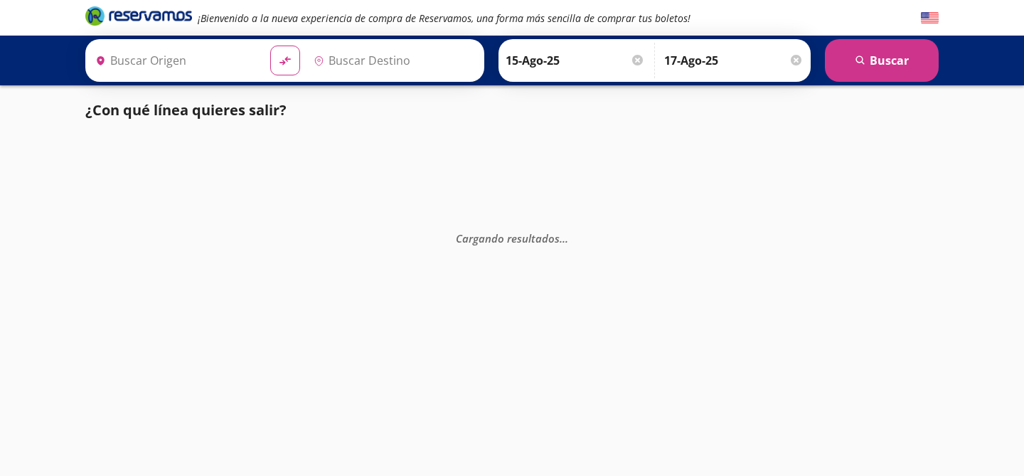
type input "Central del Sur (taxqueña), [GEOGRAPHIC_DATA]"
type input "[DATE][GEOGRAPHIC_DATA][PERSON_NAME], [GEOGRAPHIC_DATA]"
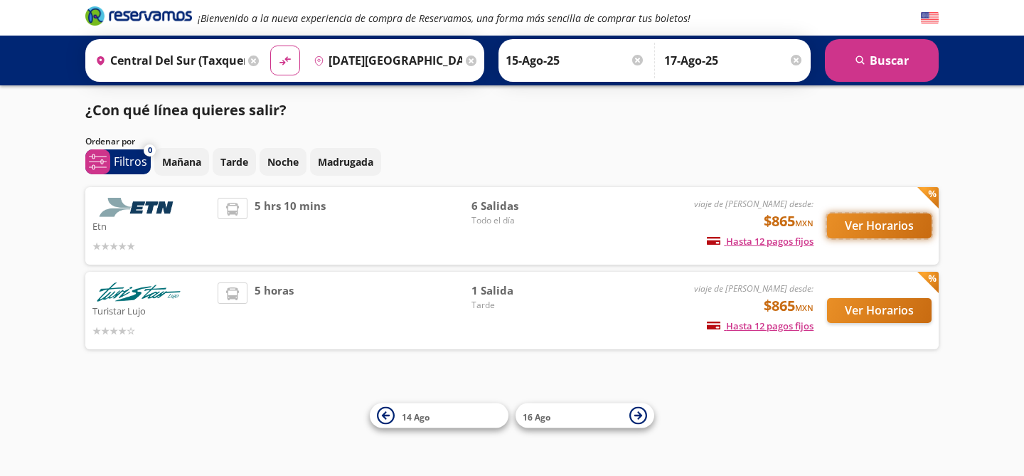
click at [865, 230] on button "Ver Horarios" at bounding box center [879, 225] width 105 height 25
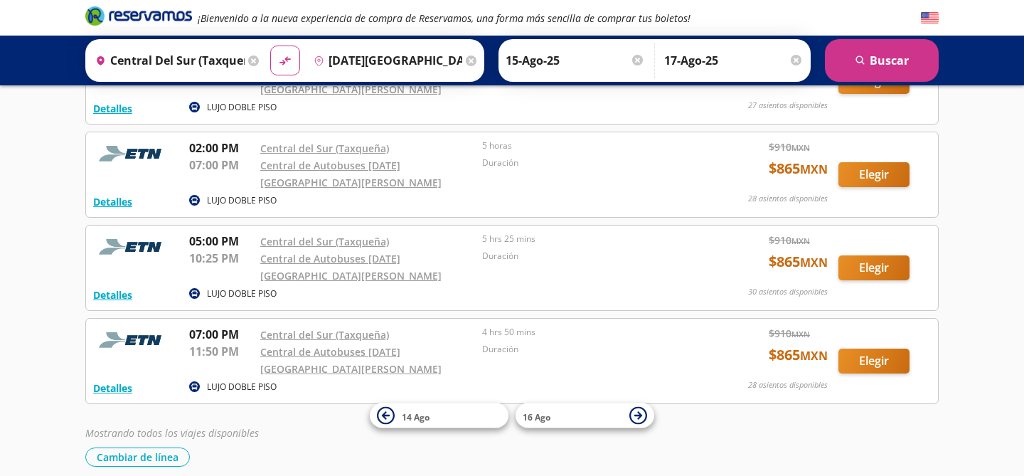
scroll to position [317, 0]
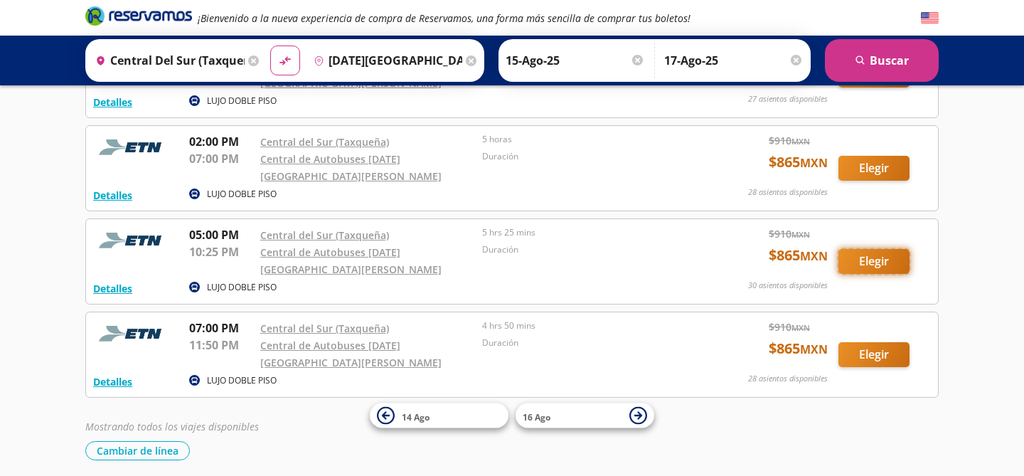
click at [869, 249] on button "Elegir" at bounding box center [873, 261] width 71 height 25
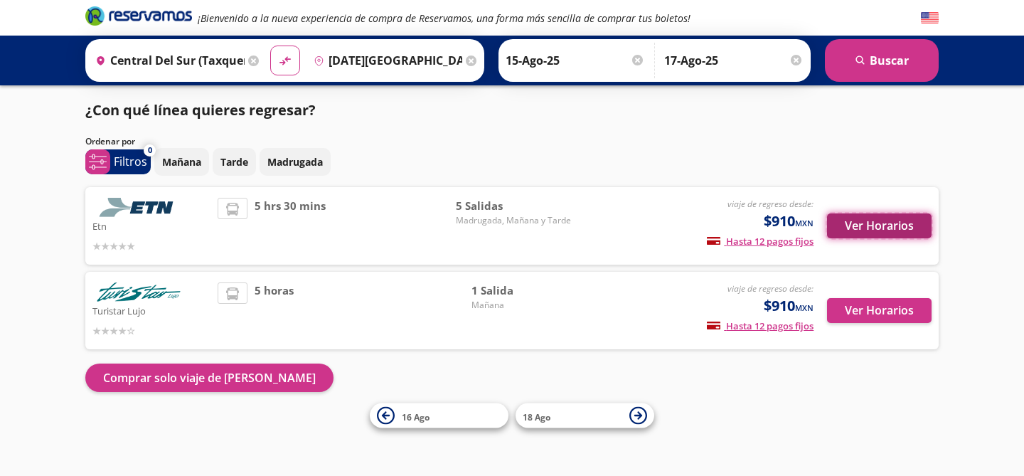
click at [897, 227] on button "Ver Horarios" at bounding box center [879, 225] width 105 height 25
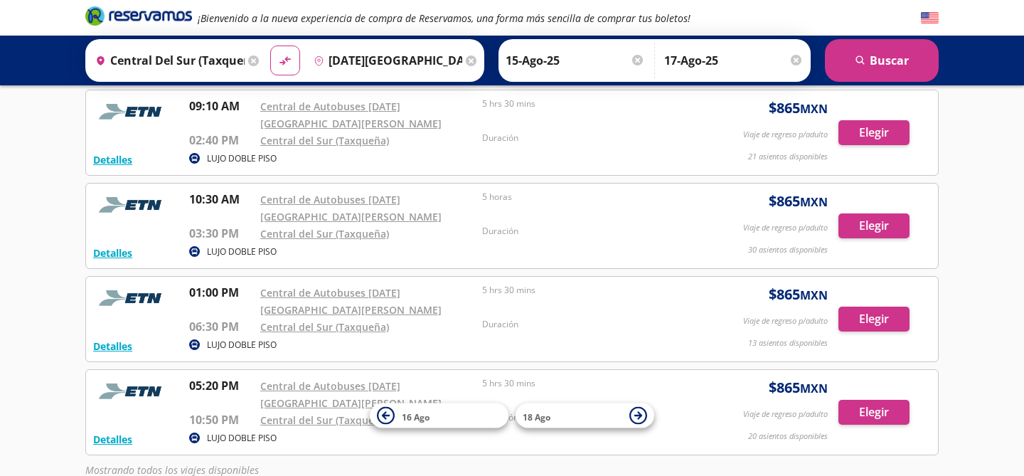
scroll to position [245, 0]
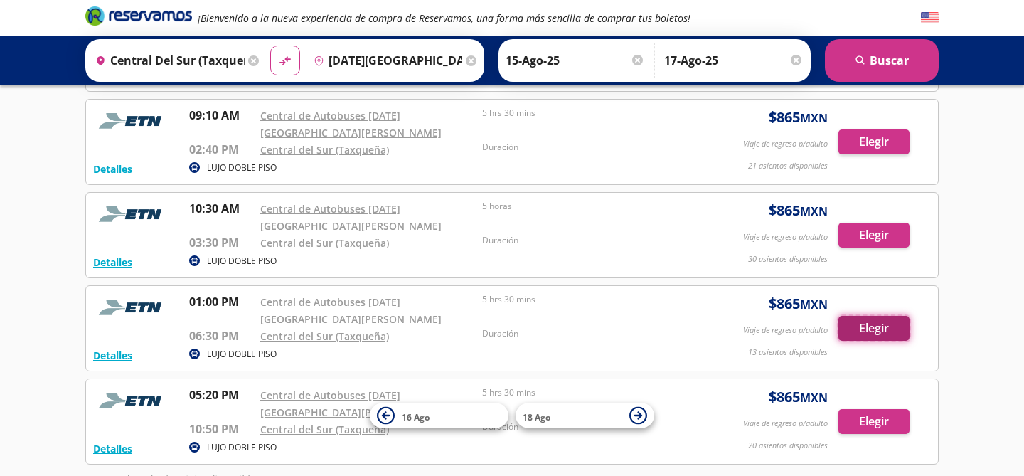
click at [868, 316] on button "Elegir" at bounding box center [873, 328] width 71 height 25
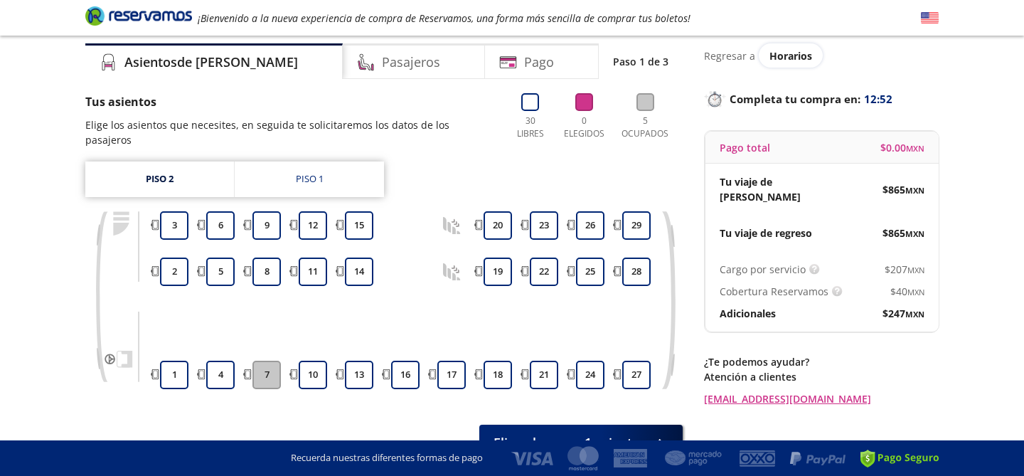
scroll to position [116, 0]
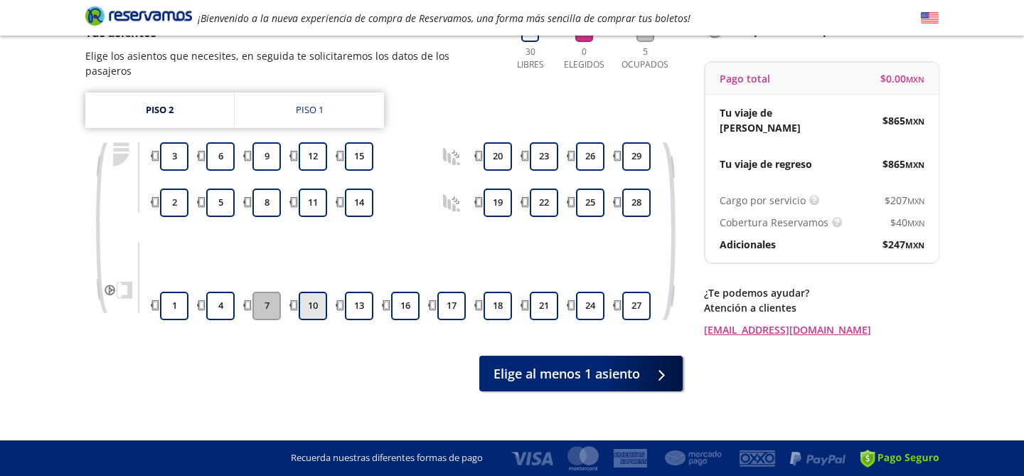
click at [318, 291] on button "10" at bounding box center [313, 305] width 28 height 28
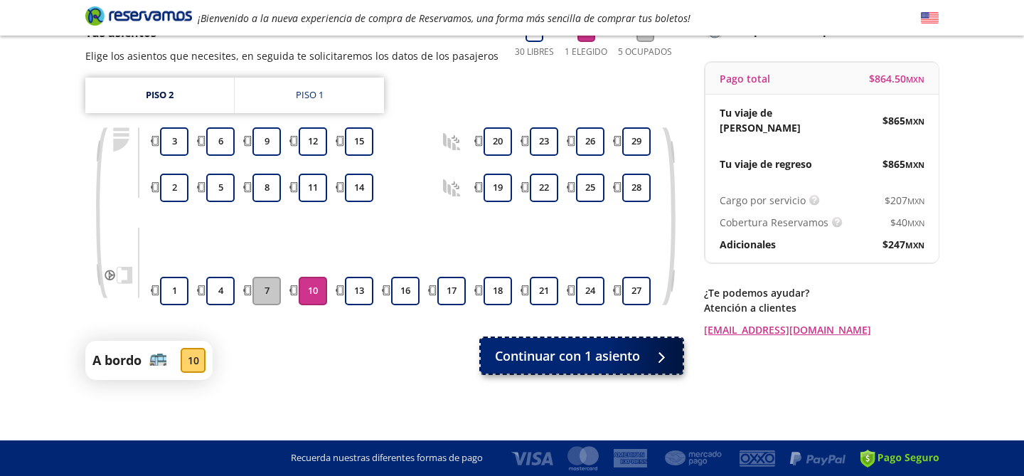
click at [565, 357] on span "Continuar con 1 asiento" at bounding box center [567, 355] width 145 height 19
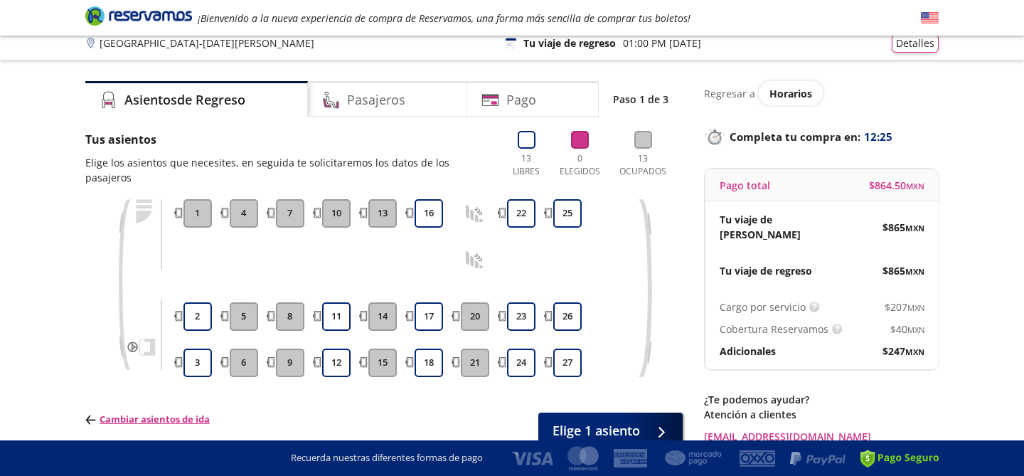
scroll to position [66, 0]
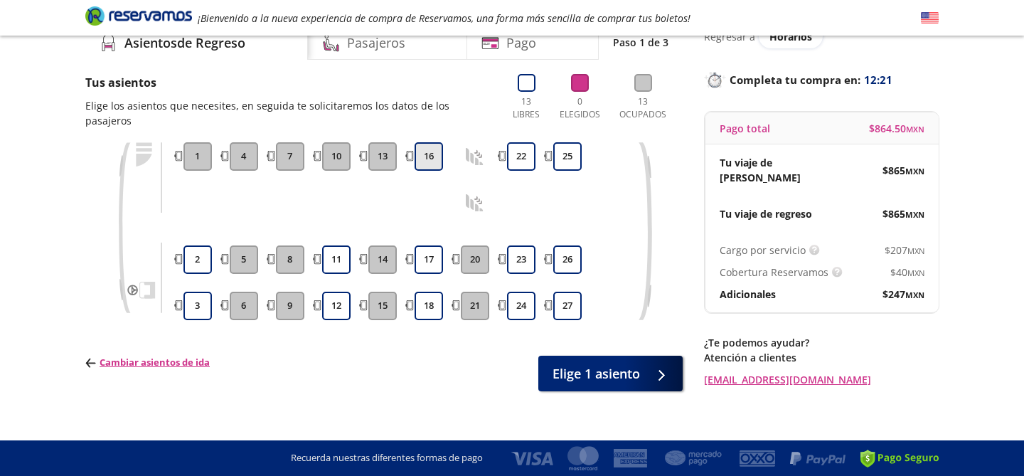
click at [433, 142] on button "16" at bounding box center [428, 156] width 28 height 28
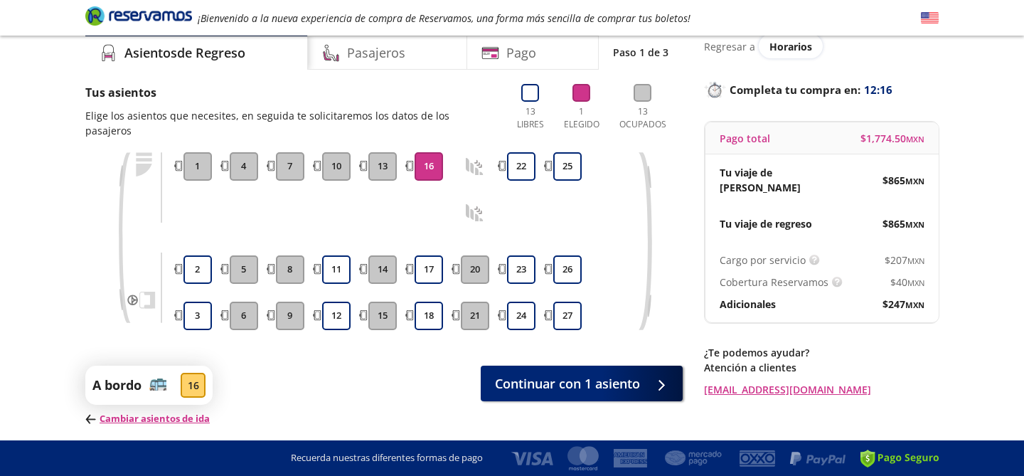
scroll to position [60, 0]
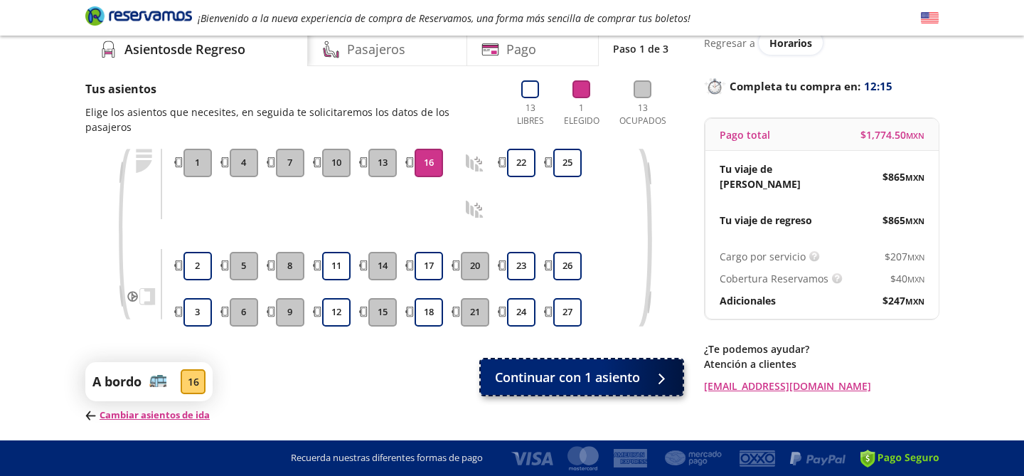
click at [540, 368] on span "Continuar con 1 asiento" at bounding box center [567, 377] width 145 height 19
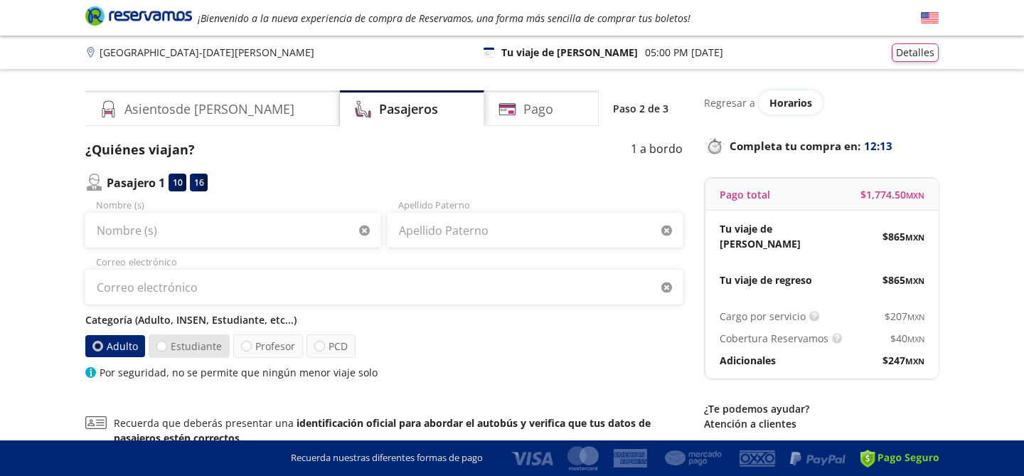
click at [168, 347] on label "Estudiante" at bounding box center [189, 345] width 81 height 23
click at [166, 347] on input "Estudiante" at bounding box center [161, 345] width 9 height 9
radio input "true"
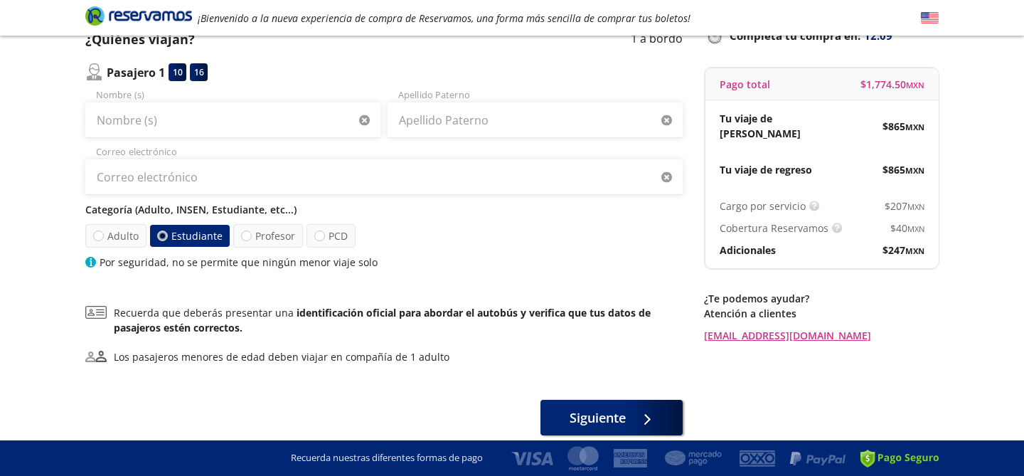
scroll to position [105, 0]
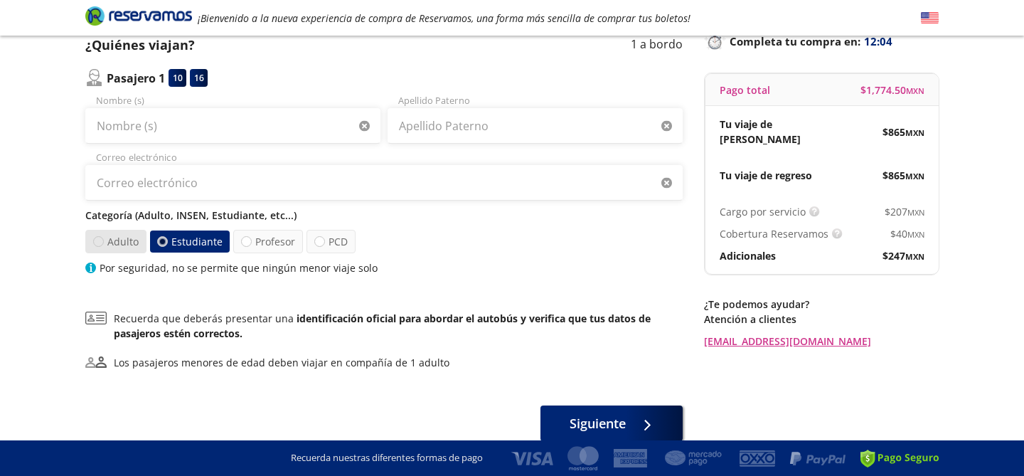
click at [102, 240] on div at bounding box center [98, 241] width 11 height 11
click at [102, 240] on input "Adulto" at bounding box center [98, 241] width 9 height 9
radio input "true"
click at [181, 236] on label "Estudiante" at bounding box center [189, 241] width 81 height 23
click at [166, 237] on input "Estudiante" at bounding box center [161, 241] width 9 height 9
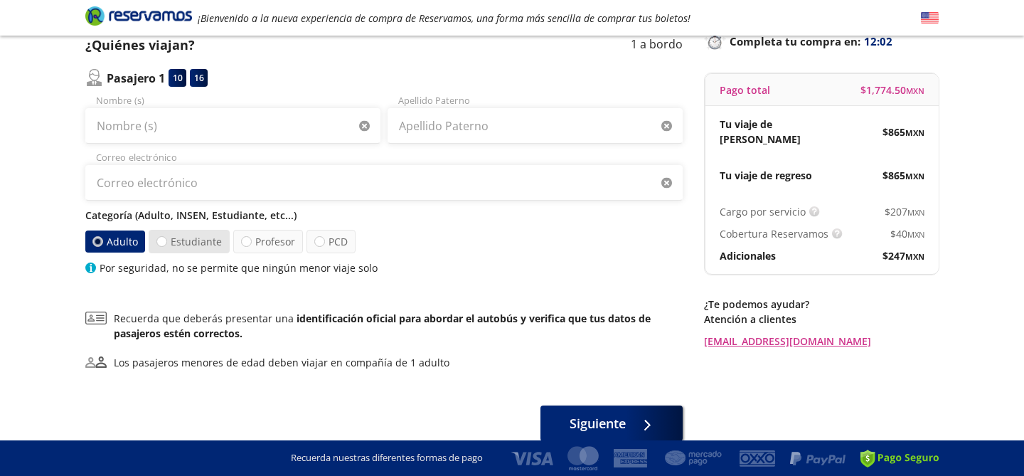
radio input "true"
radio input "false"
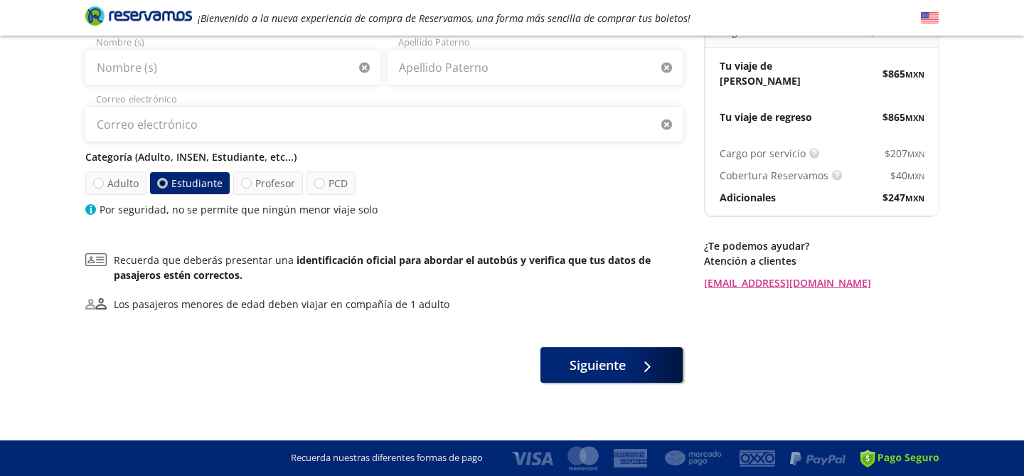
scroll to position [166, 0]
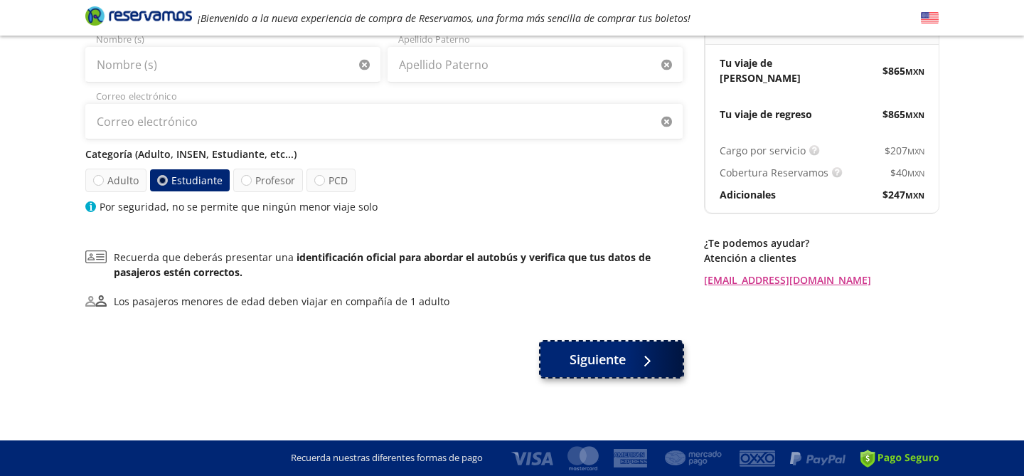
click at [585, 361] on span "Siguiente" at bounding box center [597, 359] width 56 height 19
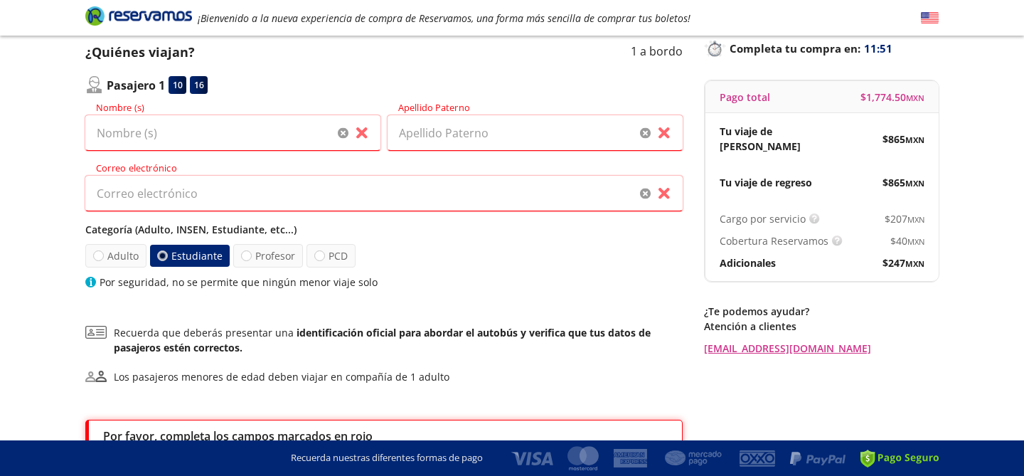
scroll to position [96, 0]
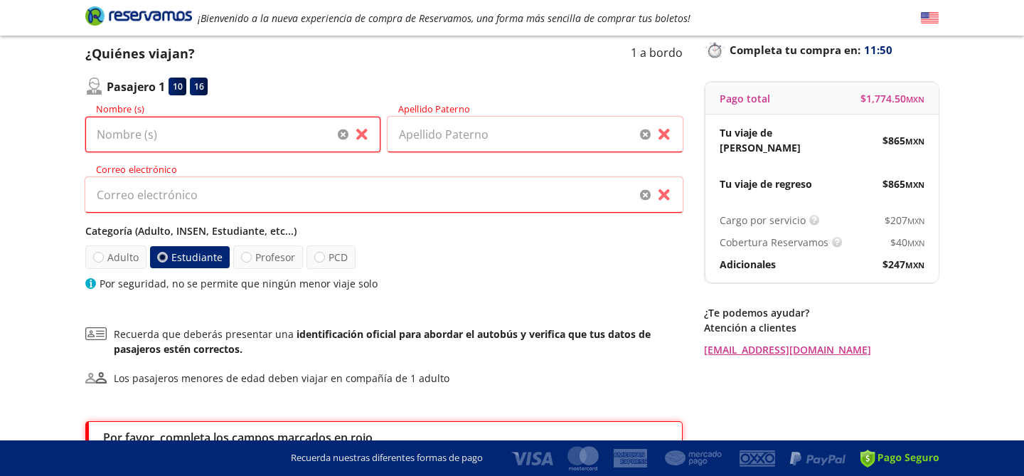
click at [247, 136] on input "Nombre (s)" at bounding box center [232, 135] width 295 height 36
type input "[PERSON_NAME]"
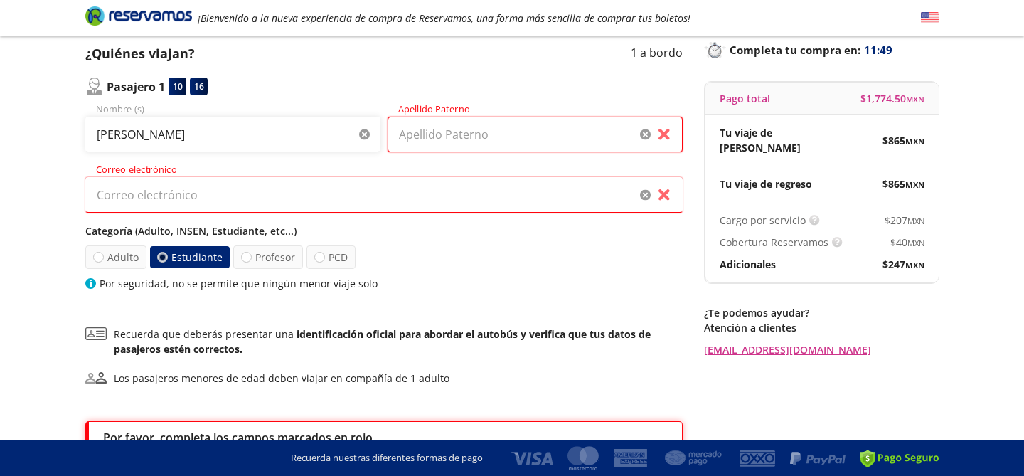
type input "[PERSON_NAME]"
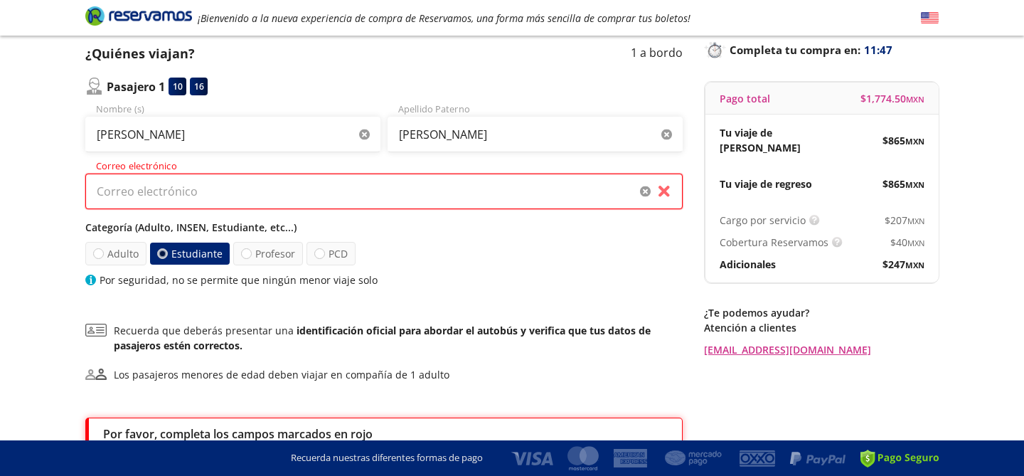
click at [247, 195] on input "Correo electrónico" at bounding box center [383, 191] width 597 height 36
type input "[PERSON_NAME][EMAIL_ADDRESS][PERSON_NAME][DOMAIN_NAME]"
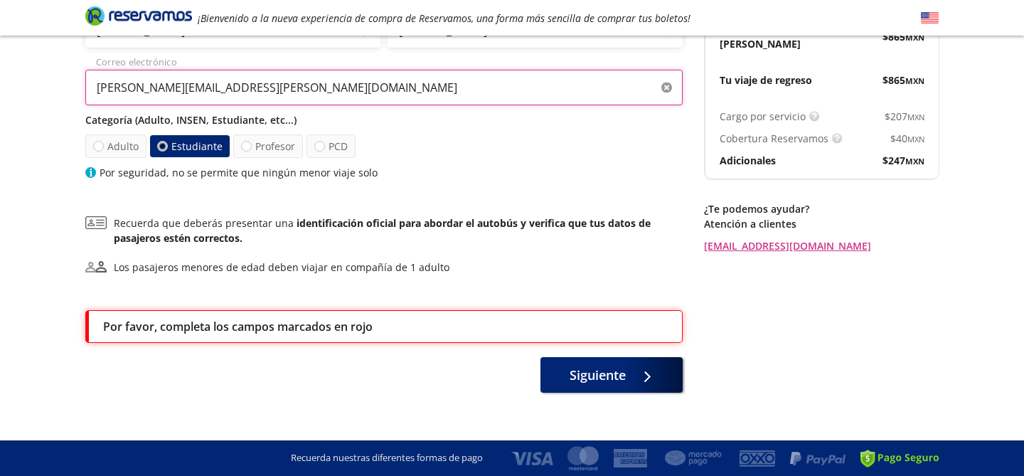
scroll to position [216, 0]
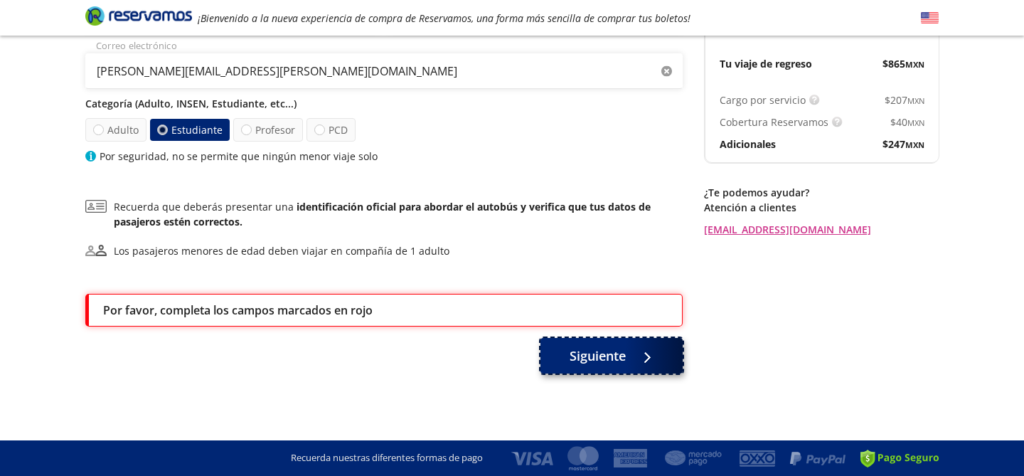
click at [584, 359] on span "Siguiente" at bounding box center [597, 355] width 56 height 19
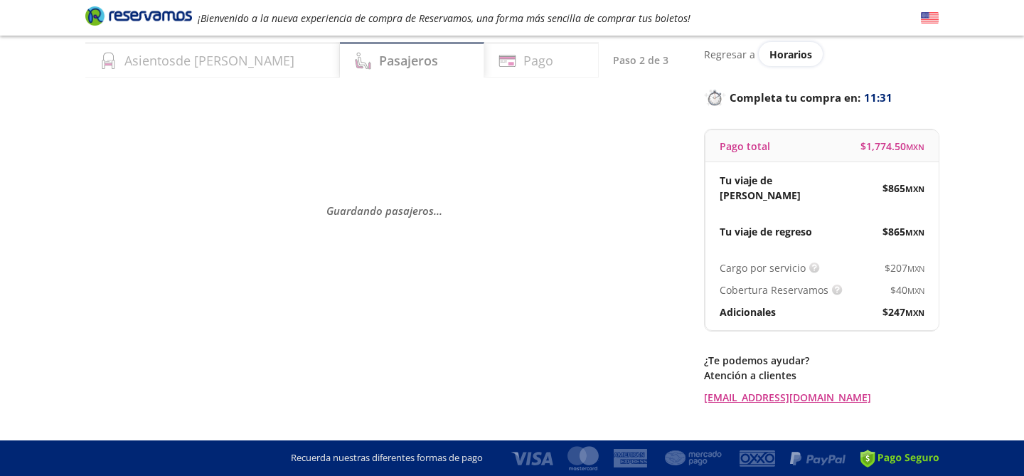
scroll to position [62, 0]
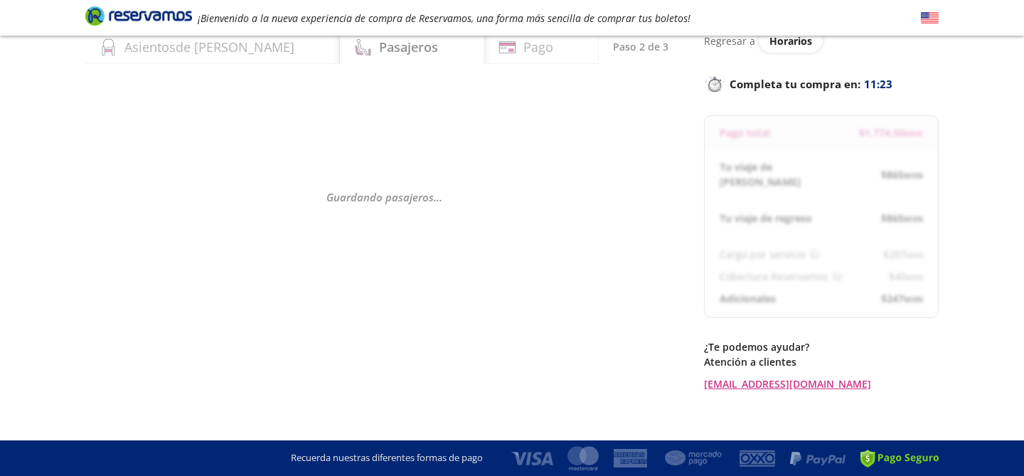
select select "MX"
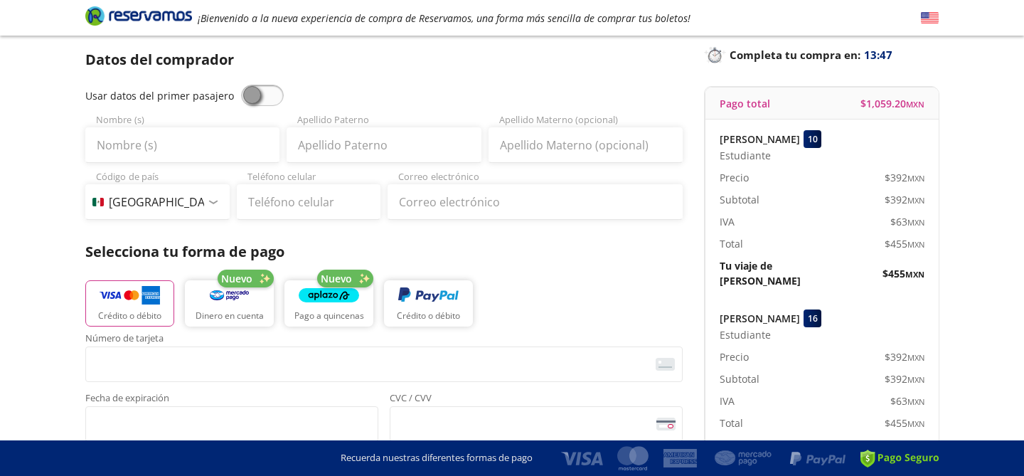
scroll to position [102, 0]
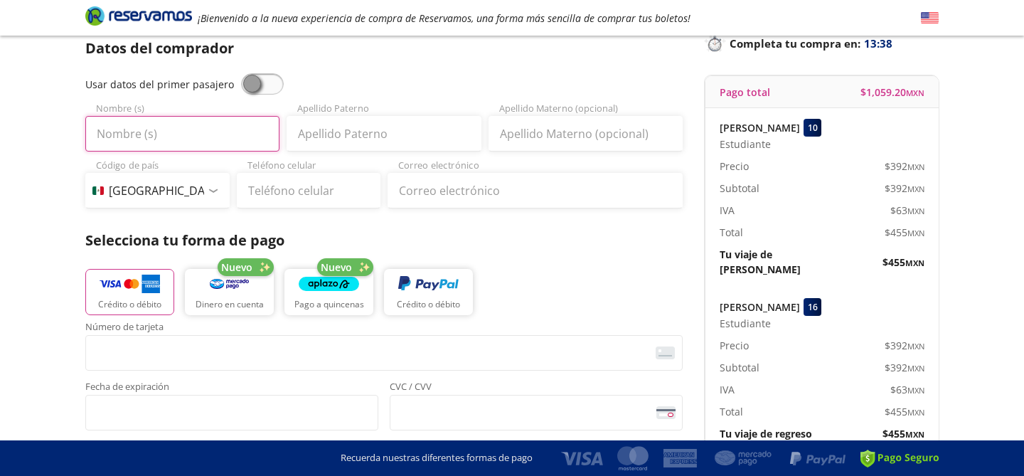
click at [173, 137] on input "Nombre (s)" at bounding box center [182, 134] width 194 height 36
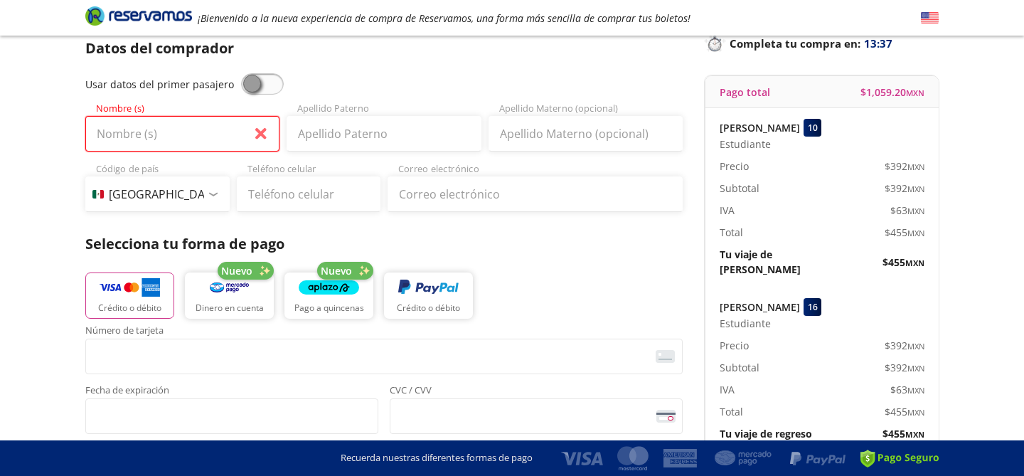
type input "[PERSON_NAME]"
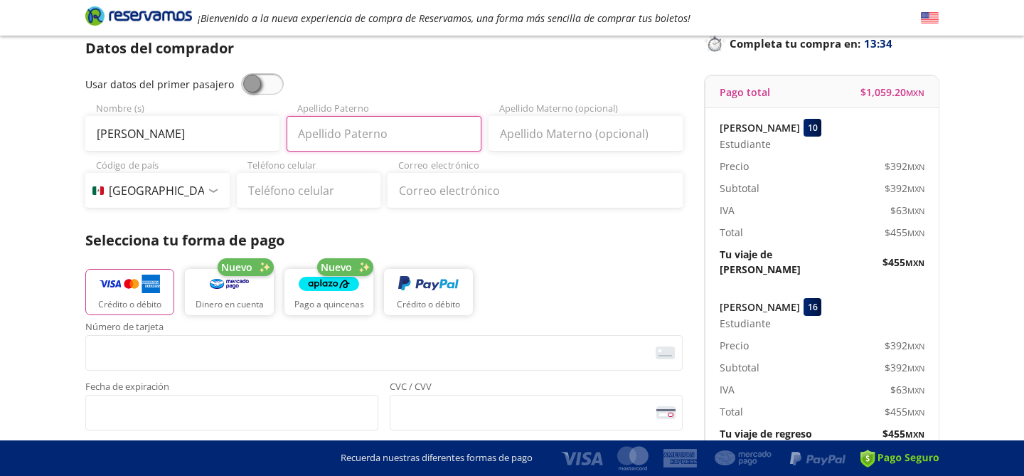
click at [390, 137] on input "Apellido Paterno" at bounding box center [384, 134] width 194 height 36
type input "[PERSON_NAME]"
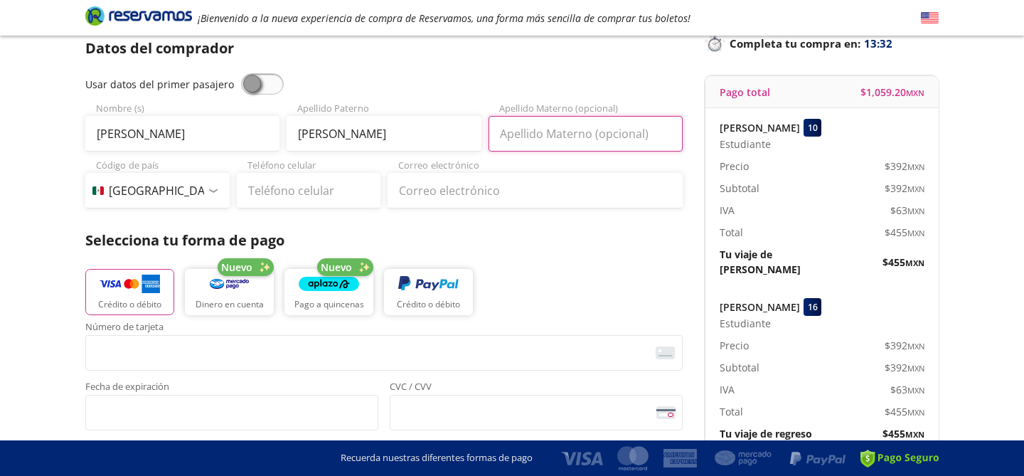
click at [538, 133] on input "Apellido Materno (opcional)" at bounding box center [585, 134] width 194 height 36
type input "RAMIREZ"
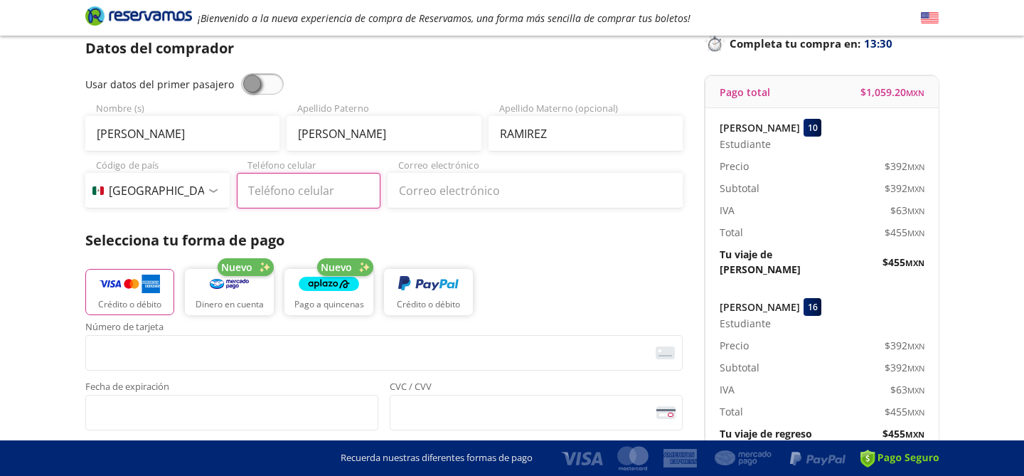
type input "415 103 1910"
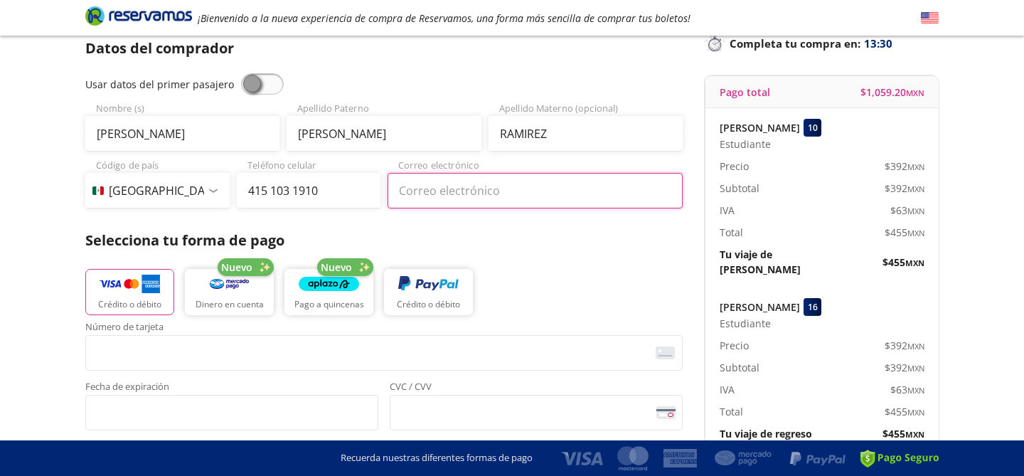
type input "[PERSON_NAME][EMAIL_ADDRESS][PERSON_NAME][DOMAIN_NAME]"
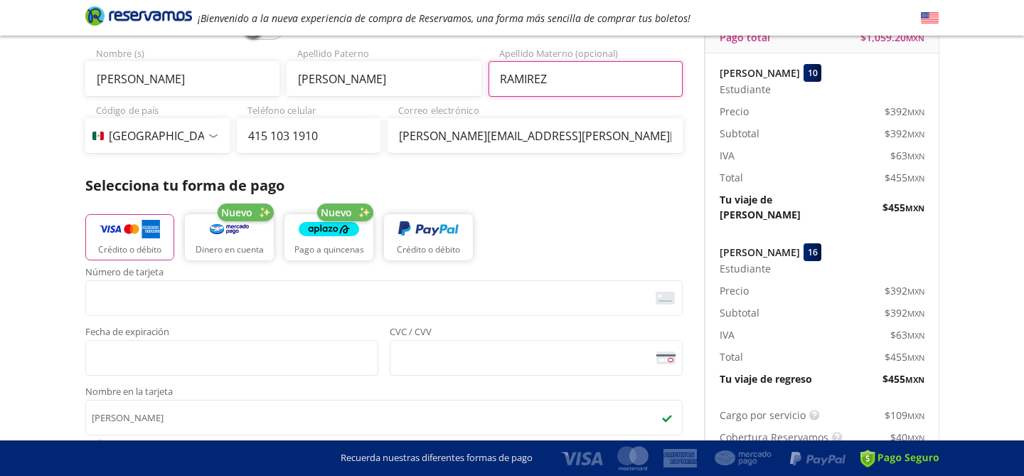
scroll to position [159, 0]
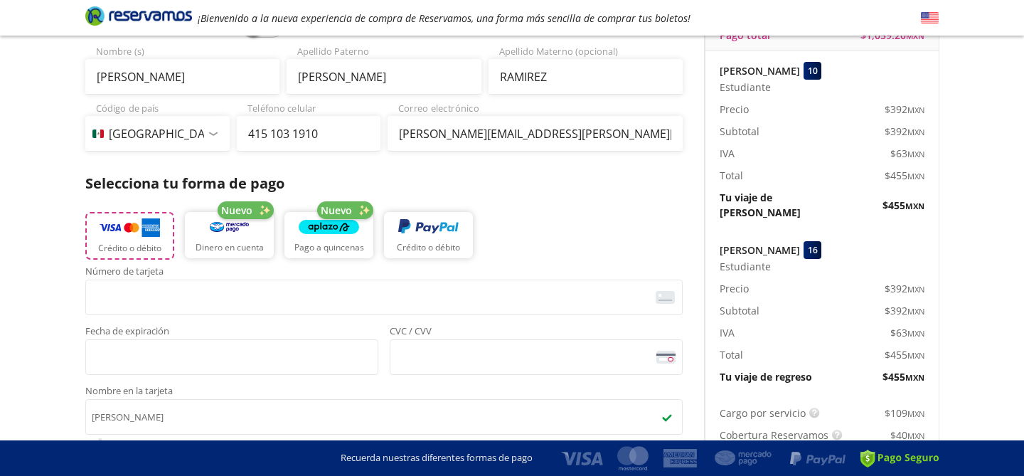
click at [144, 237] on button "Crédito o débito" at bounding box center [129, 236] width 89 height 48
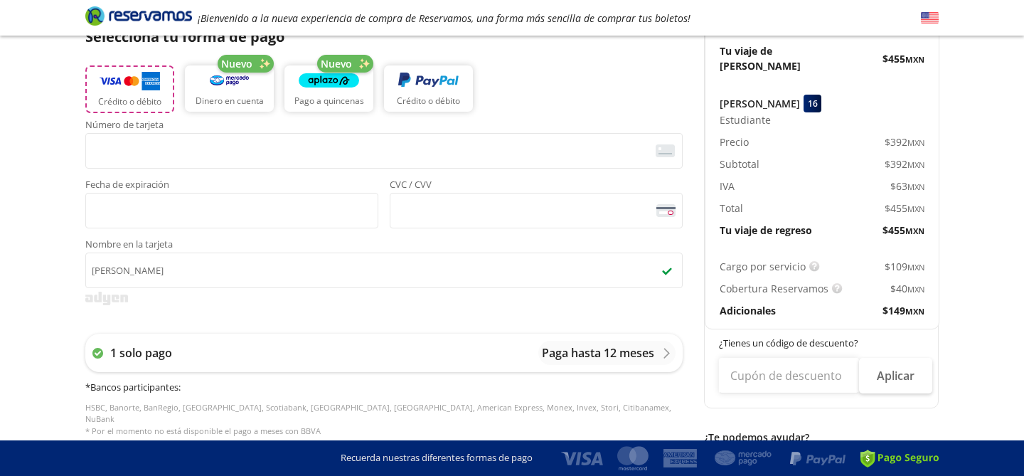
scroll to position [321, 0]
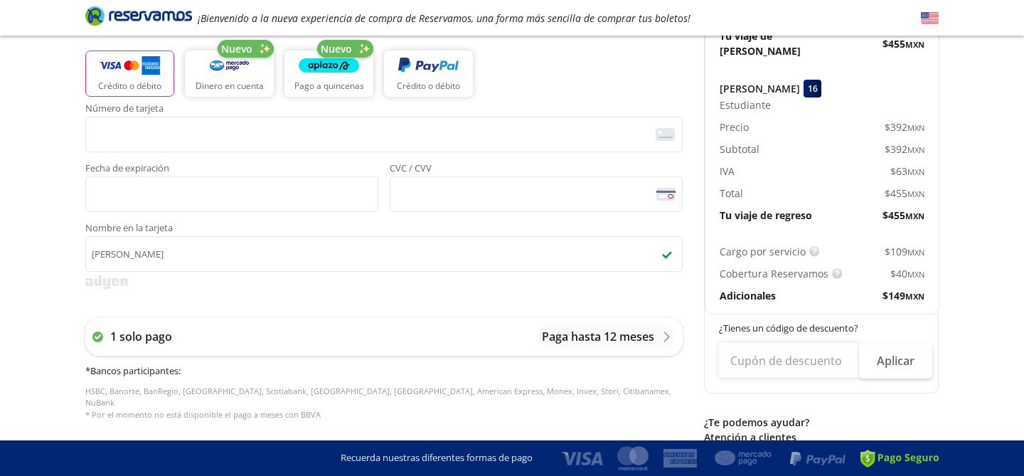
click at [336, 303] on div "1 solo pago Paga hasta 12 meses * Bancos participantes : HSBC, Banorte, BanRegi…" at bounding box center [383, 369] width 597 height 132
click at [375, 309] on div "1 solo pago Paga hasta 12 meses * Bancos participantes : HSBC, Banorte, BanRegi…" at bounding box center [383, 369] width 597 height 132
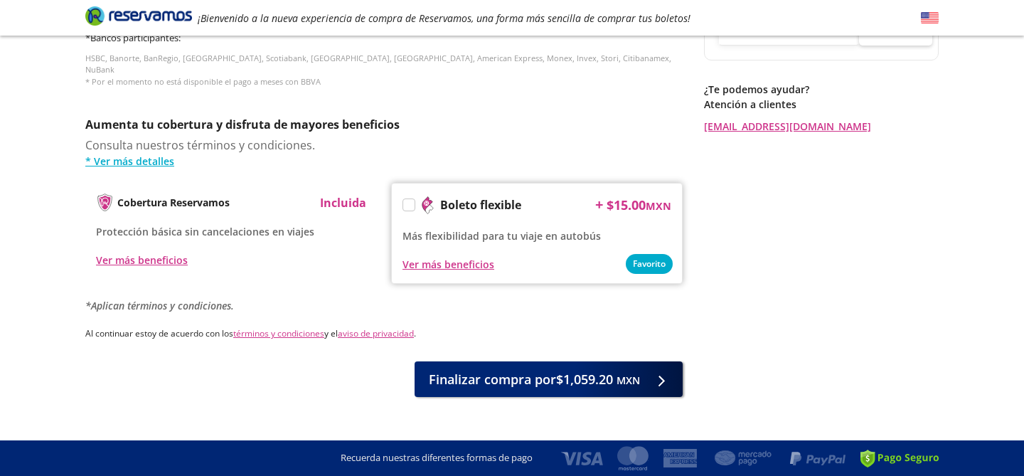
scroll to position [663, 0]
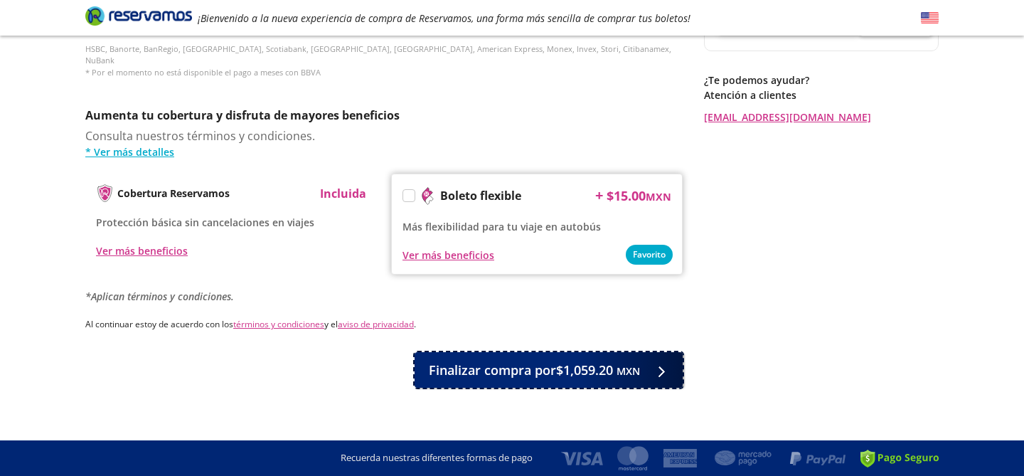
click at [472, 360] on span "Finalizar compra por $1,059.20 MXN" at bounding box center [534, 369] width 211 height 19
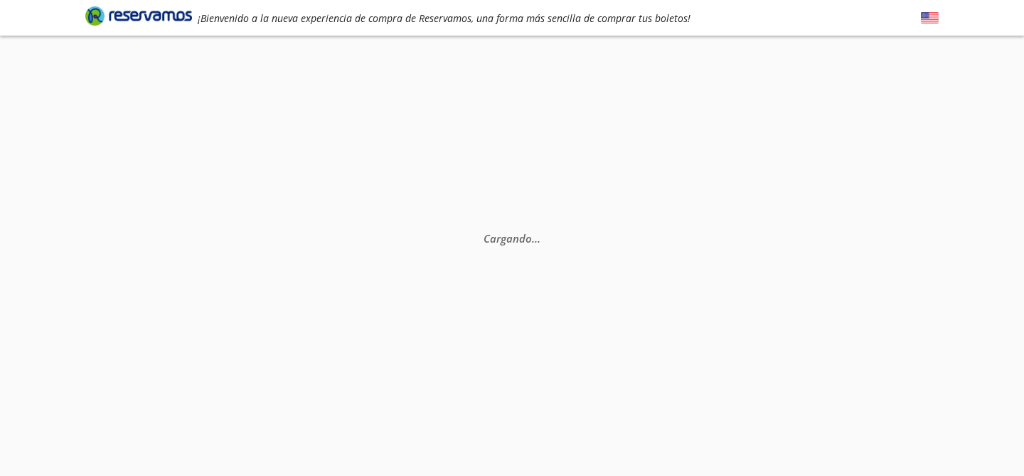
scroll to position [43, 0]
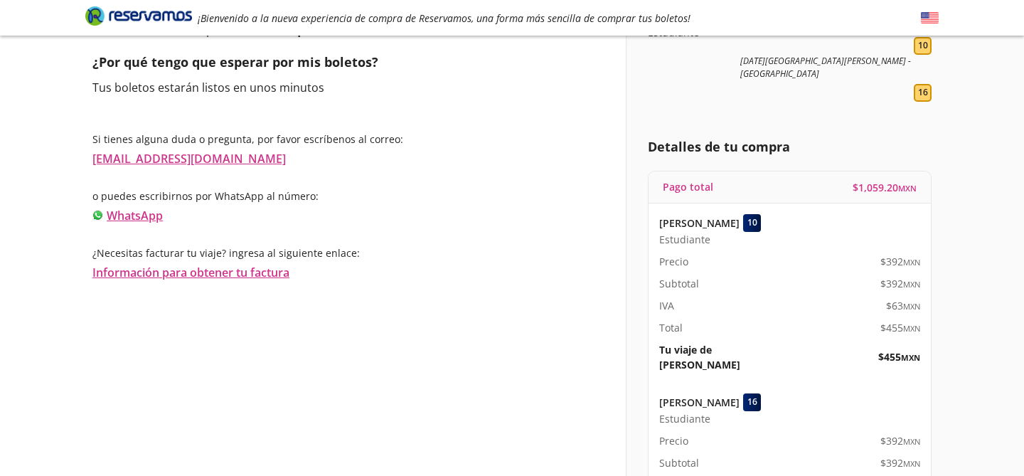
scroll to position [148, 0]
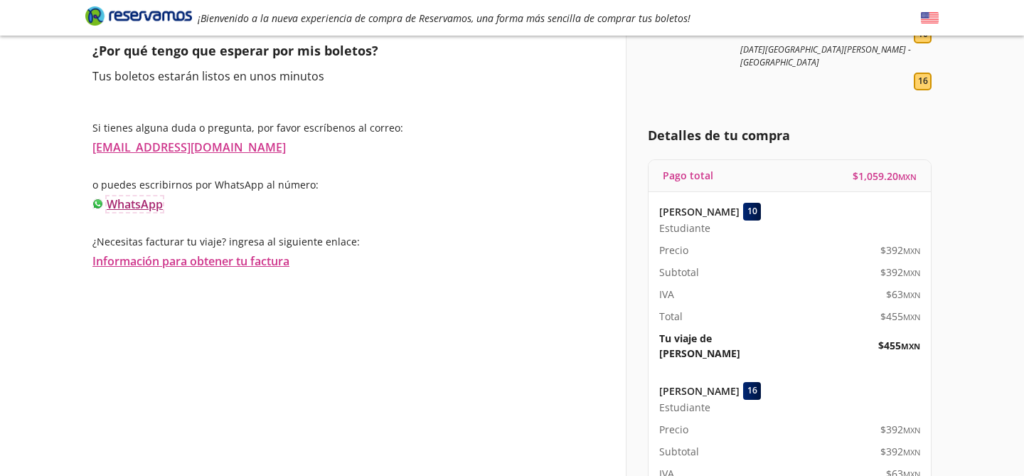
click at [130, 206] on link "WhatsApp" at bounding box center [135, 204] width 56 height 16
